Goal: Complete application form

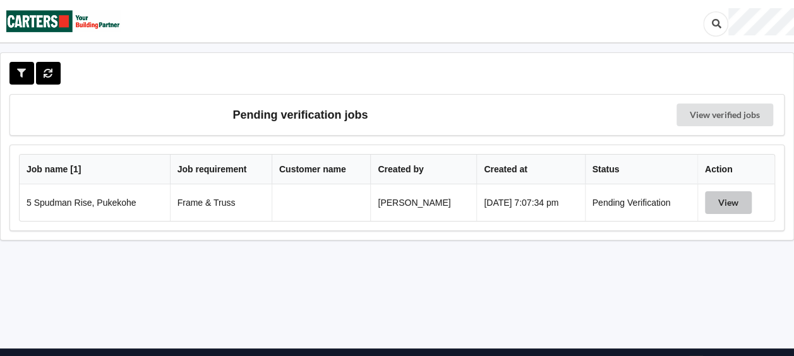
click at [719, 203] on button "View" at bounding box center [728, 202] width 47 height 23
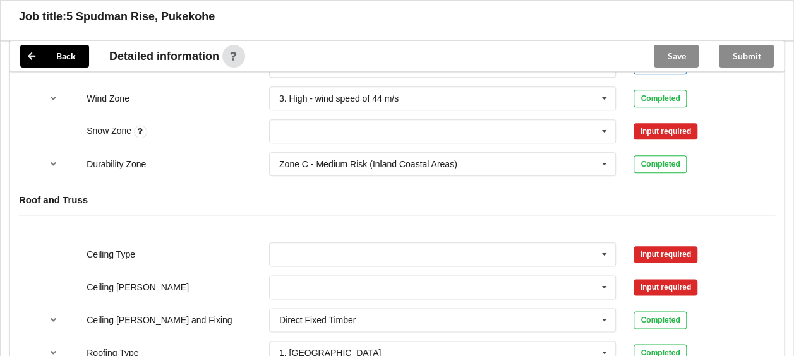
scroll to position [568, 0]
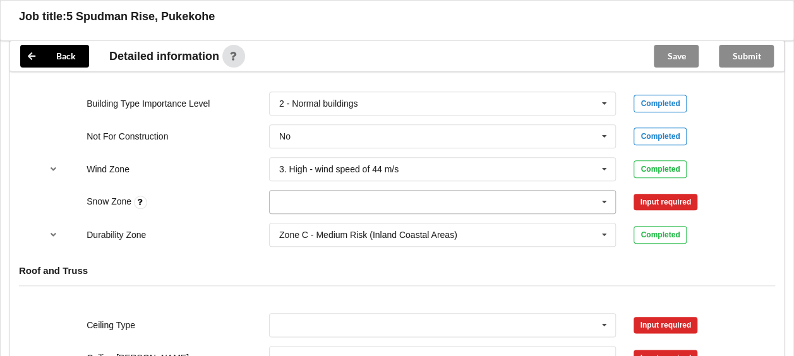
click at [603, 201] on icon at bounding box center [604, 202] width 19 height 23
click at [283, 217] on div "N0" at bounding box center [443, 224] width 346 height 23
click at [654, 202] on button "Confirm input" at bounding box center [670, 201] width 75 height 21
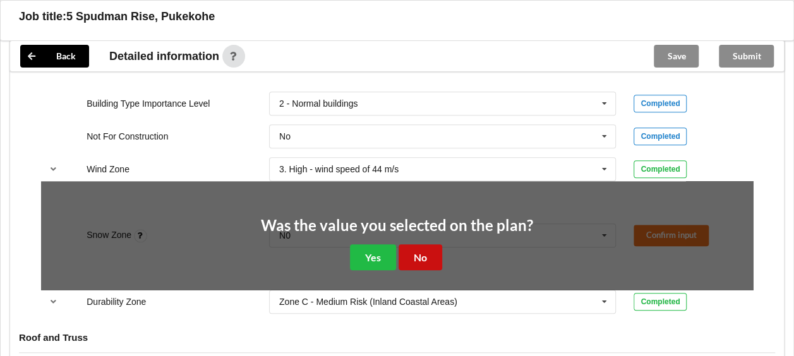
click at [410, 256] on button "No" at bounding box center [420, 257] width 44 height 26
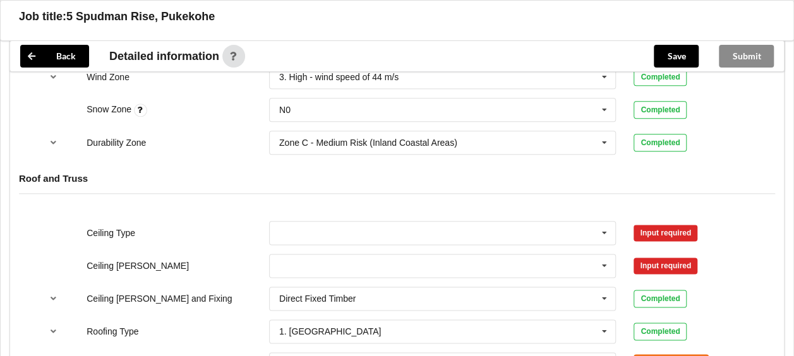
scroll to position [758, 0]
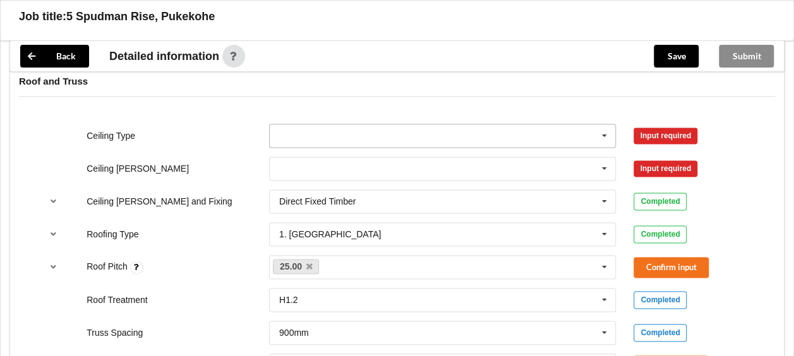
click at [334, 128] on input "text" at bounding box center [443, 135] width 346 height 23
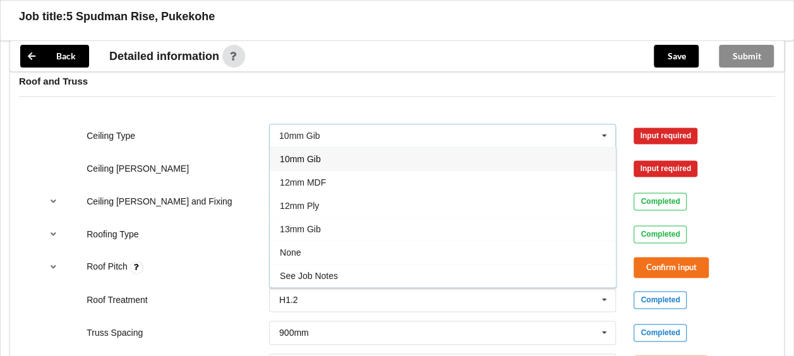
click at [299, 162] on div "10mm Gib" at bounding box center [443, 158] width 346 height 23
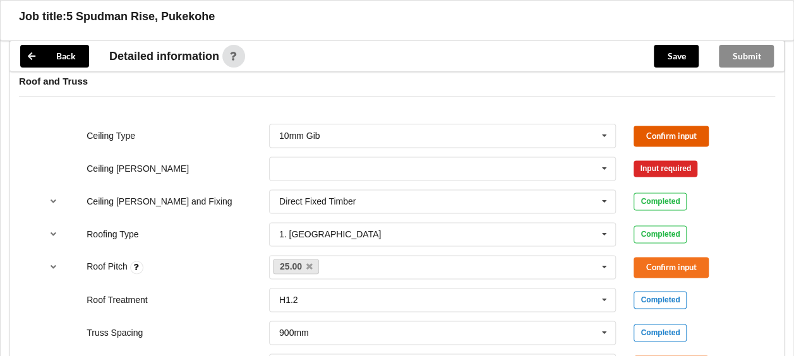
click at [658, 134] on button "Confirm input" at bounding box center [670, 136] width 75 height 21
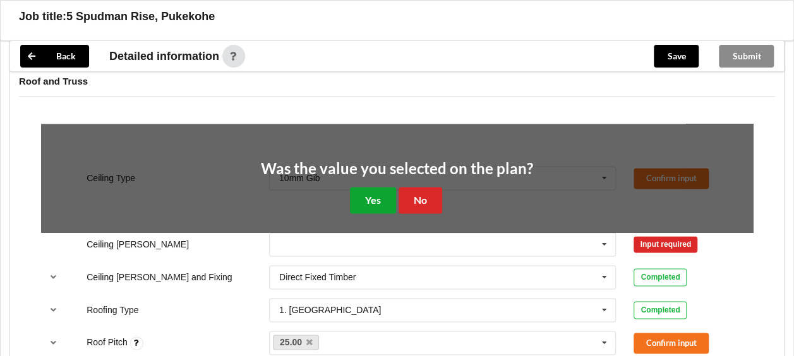
click at [356, 193] on button "Yes" at bounding box center [373, 200] width 46 height 26
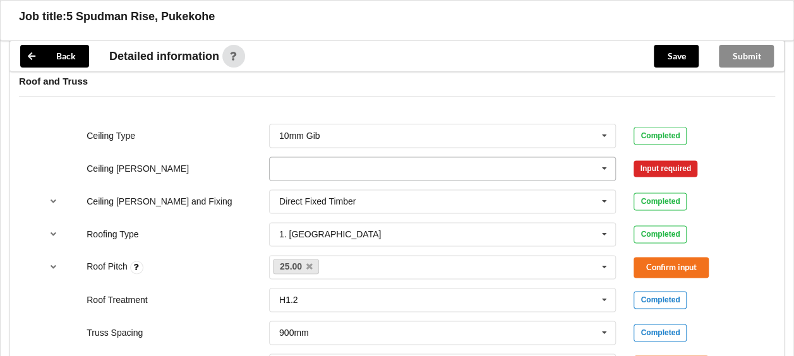
click at [333, 164] on input "text" at bounding box center [443, 168] width 346 height 23
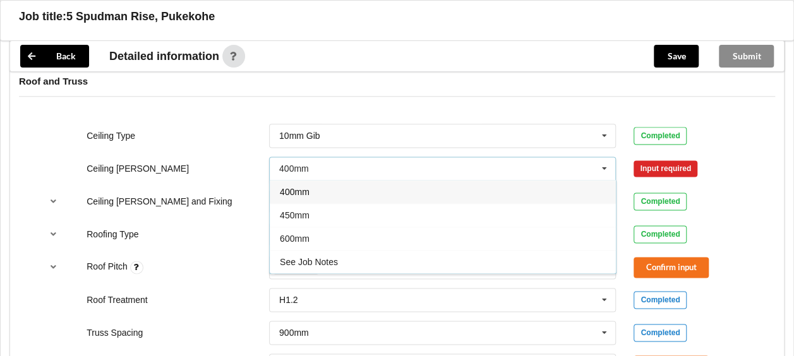
click at [307, 194] on div "400mm" at bounding box center [443, 191] width 346 height 23
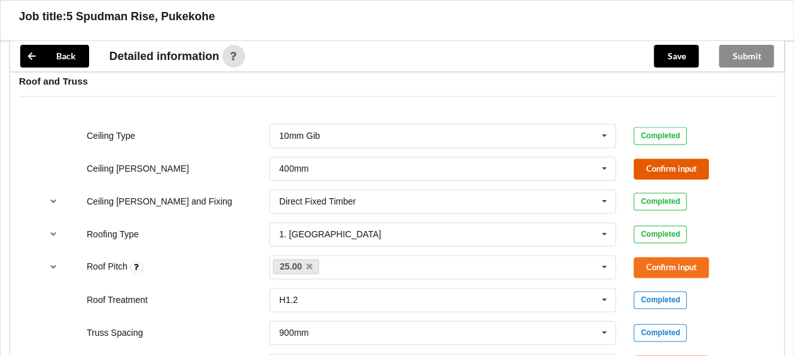
click at [674, 165] on button "Confirm input" at bounding box center [670, 168] width 75 height 21
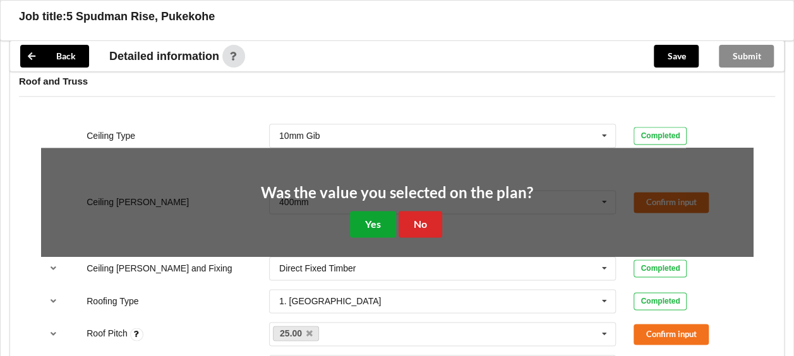
click at [379, 220] on button "Yes" at bounding box center [373, 224] width 46 height 26
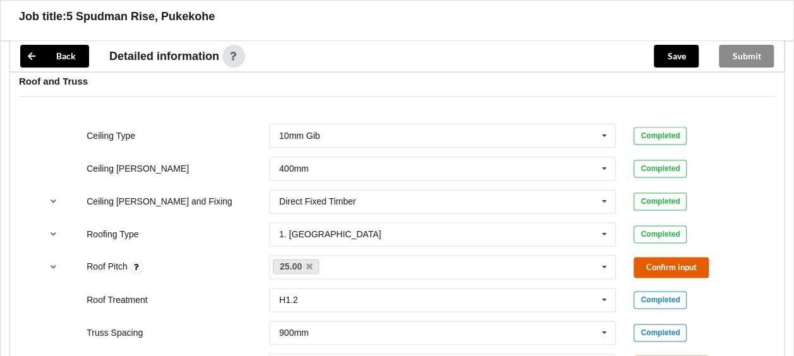
click at [650, 260] on button "Confirm input" at bounding box center [670, 267] width 75 height 21
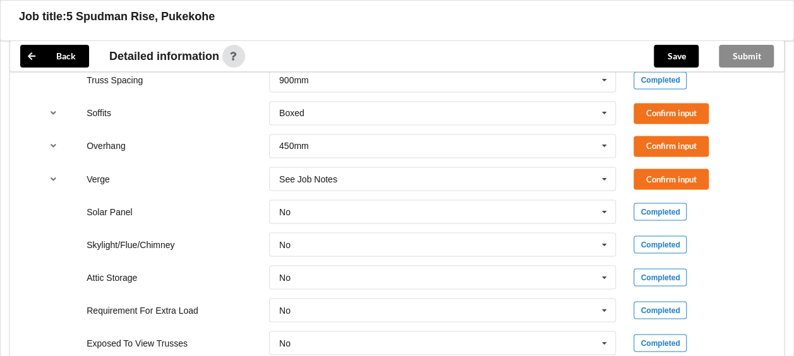
scroll to position [947, 0]
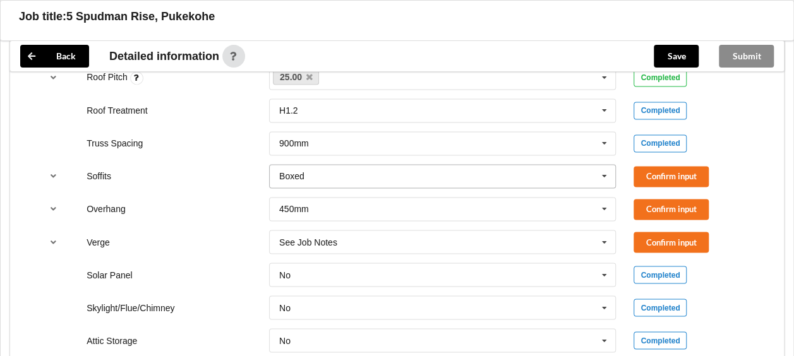
click at [600, 173] on icon at bounding box center [604, 176] width 19 height 23
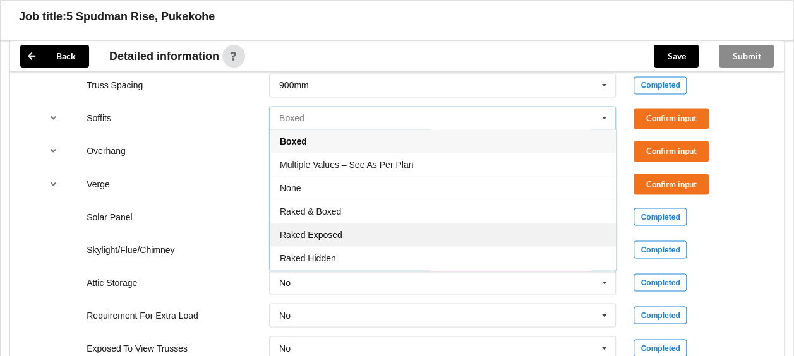
scroll to position [1010, 0]
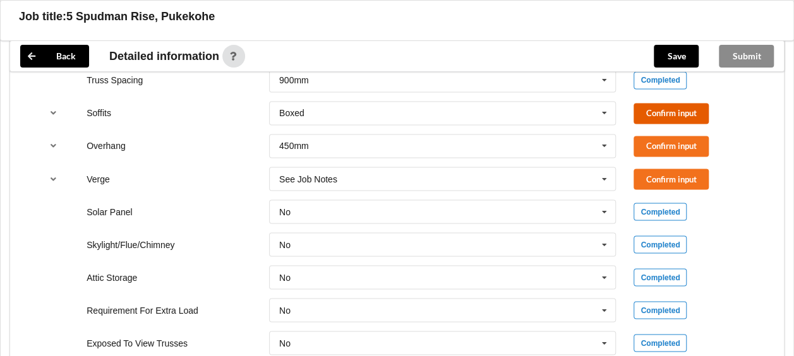
click at [658, 107] on button "Confirm input" at bounding box center [670, 113] width 75 height 21
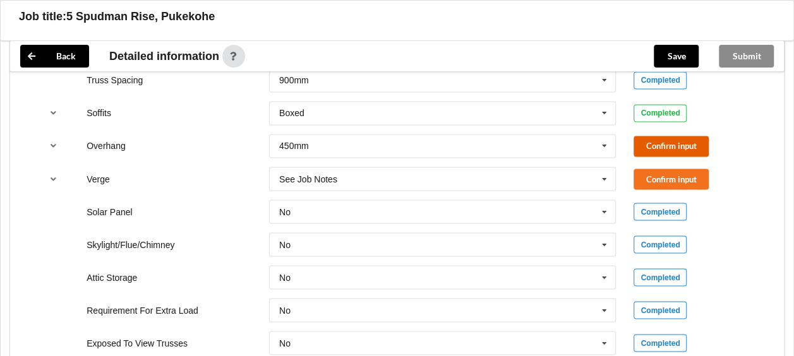
click at [677, 145] on button "Confirm input" at bounding box center [670, 146] width 75 height 21
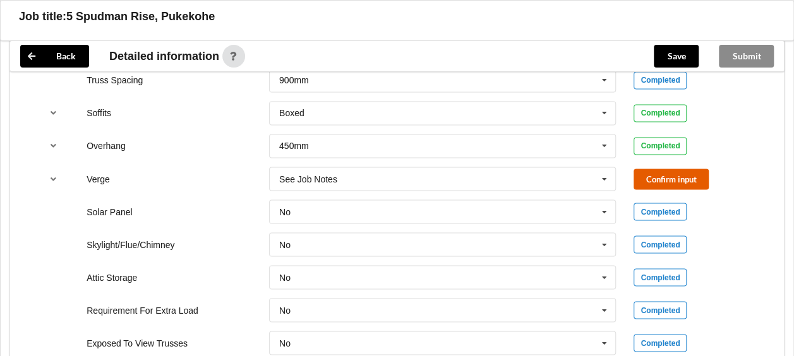
click at [658, 172] on button "Confirm input" at bounding box center [670, 179] width 75 height 21
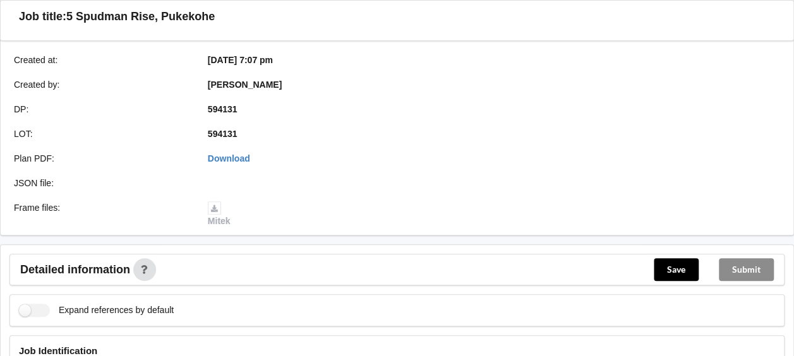
scroll to position [261, 0]
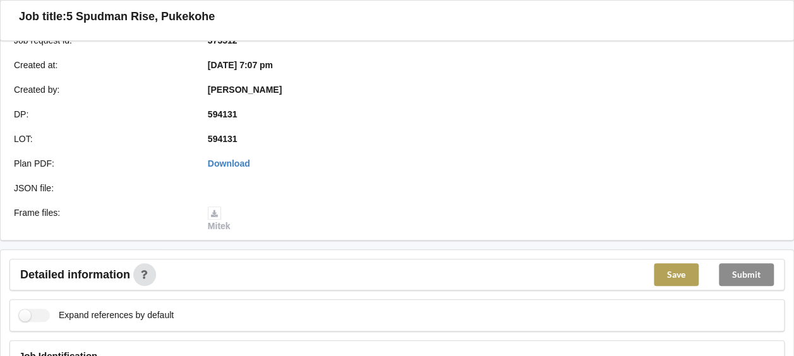
click at [674, 277] on button "Save" at bounding box center [675, 274] width 45 height 23
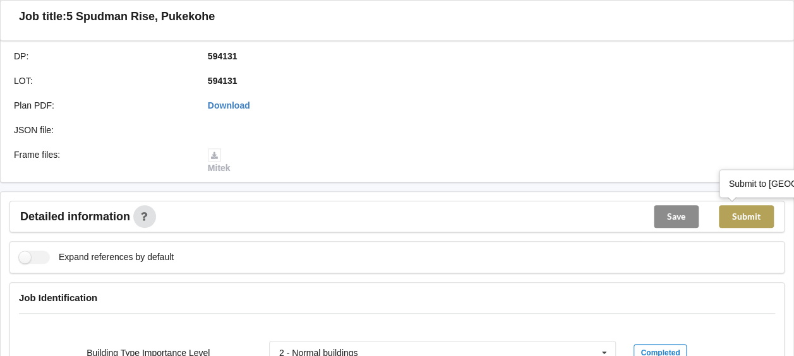
click at [741, 212] on button "Submit" at bounding box center [745, 216] width 55 height 23
